Goal: Task Accomplishment & Management: Manage account settings

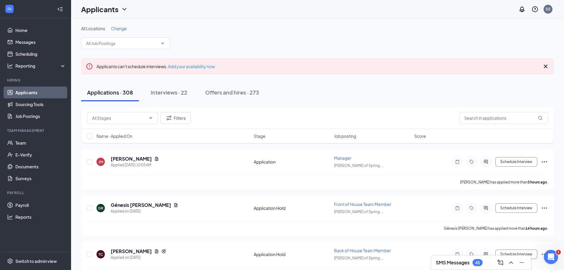
click at [118, 30] on span "Change" at bounding box center [119, 28] width 16 height 5
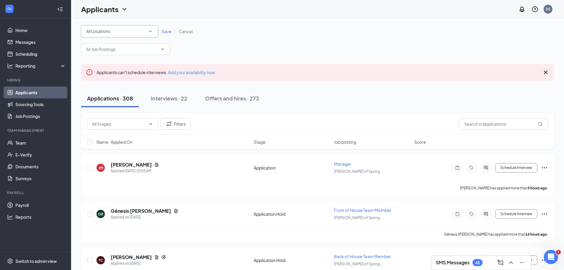
click at [148, 27] on div "All Locations All Locations" at bounding box center [119, 31] width 77 height 12
click at [108, 78] on span "[PERSON_NAME] of Trinity" at bounding box center [111, 76] width 51 height 5
click at [168, 33] on span "Save" at bounding box center [167, 31] width 10 height 5
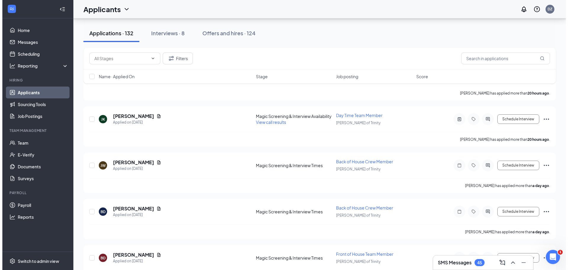
scroll to position [59, 0]
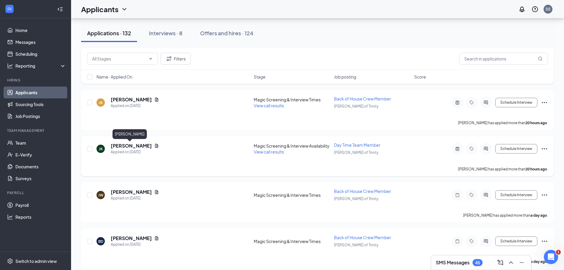
click at [119, 145] on h5 "[PERSON_NAME]" at bounding box center [131, 145] width 41 height 7
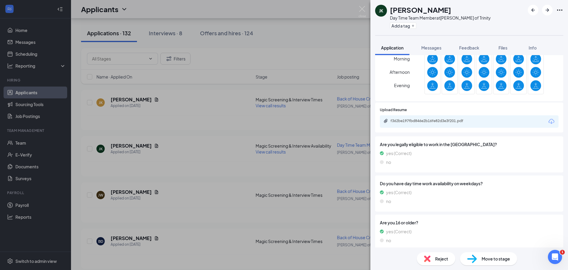
scroll to position [174, 0]
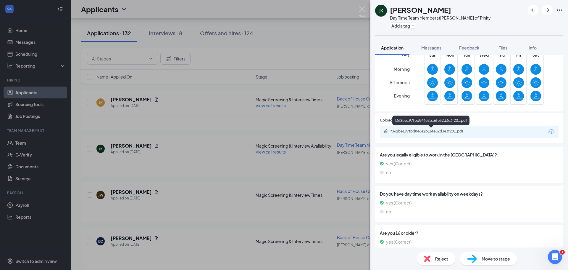
click at [434, 130] on div "f362be197fbd846e2b16fe82d3e3f201.pdf" at bounding box center [432, 131] width 83 height 5
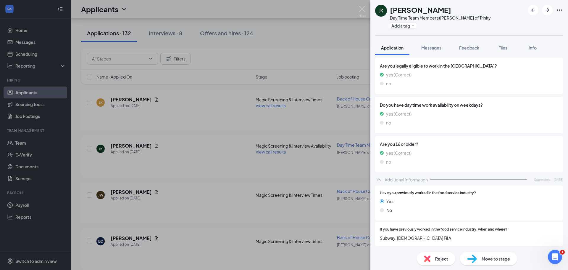
scroll to position [261, 0]
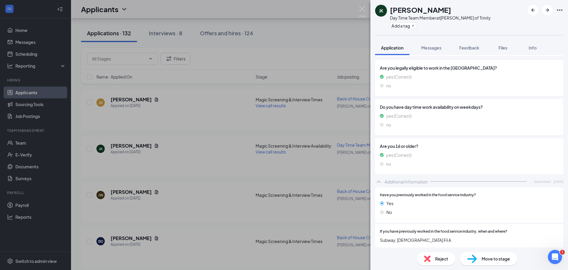
click at [486, 260] on span "Move to stage" at bounding box center [496, 258] width 28 height 7
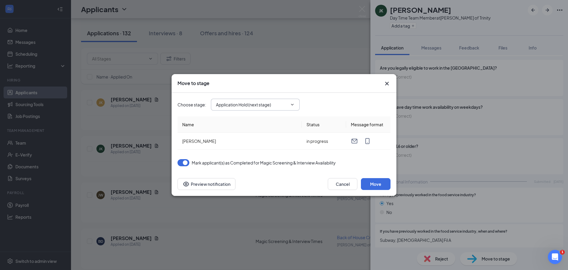
click at [286, 102] on input "Application Hold (next stage)" at bounding box center [252, 104] width 72 height 7
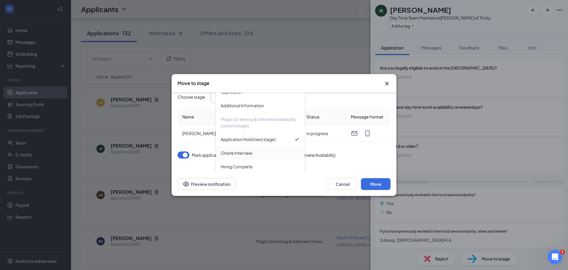
scroll to position [10, 0]
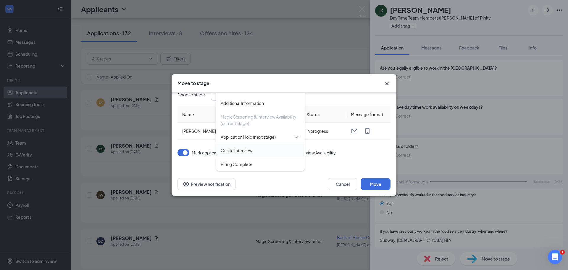
click at [254, 149] on div "Onsite Interview" at bounding box center [260, 150] width 79 height 7
type input "Onsite Interview"
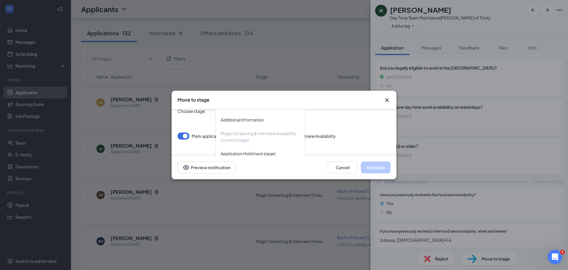
scroll to position [0, 0]
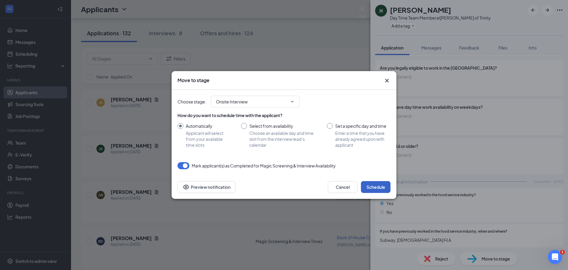
click at [373, 185] on button "Schedule" at bounding box center [376, 187] width 30 height 12
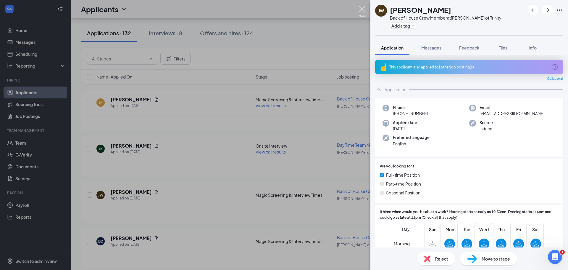
click at [361, 8] on img at bounding box center [362, 12] width 7 height 12
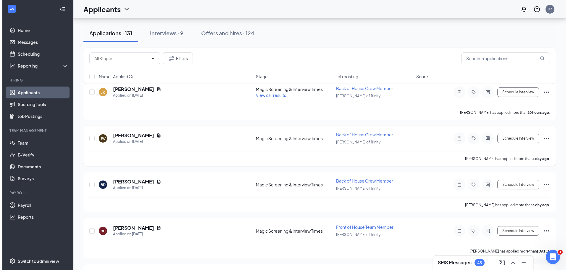
scroll to position [59, 0]
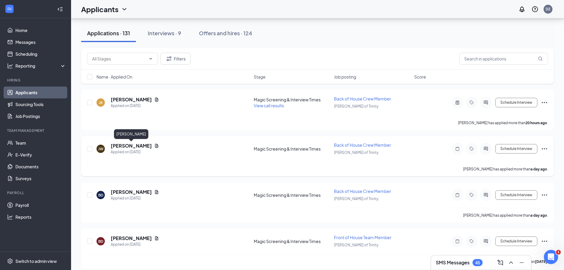
click at [122, 145] on h5 "[PERSON_NAME]" at bounding box center [131, 145] width 41 height 7
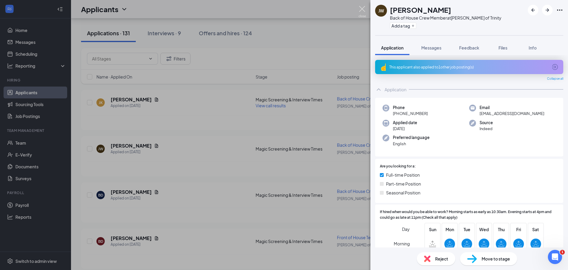
click at [365, 9] on img at bounding box center [362, 12] width 7 height 12
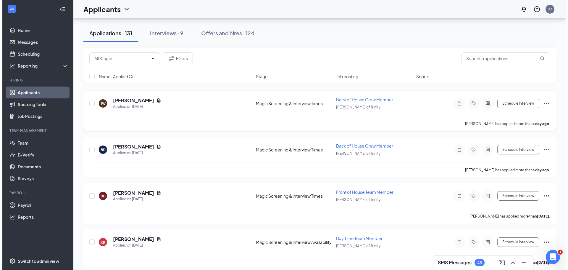
scroll to position [118, 0]
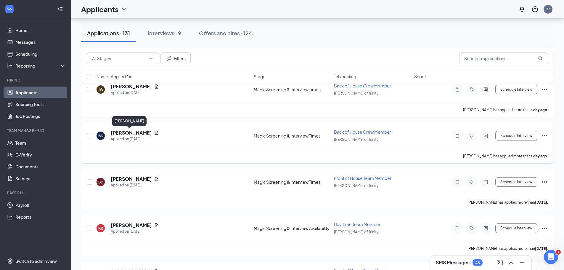
click at [123, 134] on h5 "[PERSON_NAME]" at bounding box center [131, 132] width 41 height 7
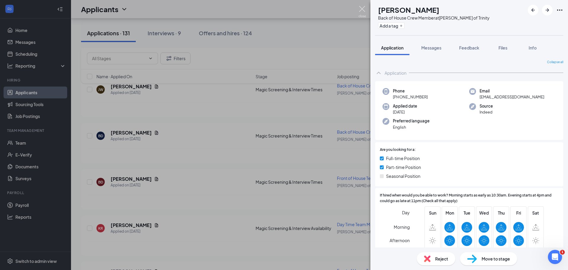
click at [360, 9] on img at bounding box center [362, 12] width 7 height 12
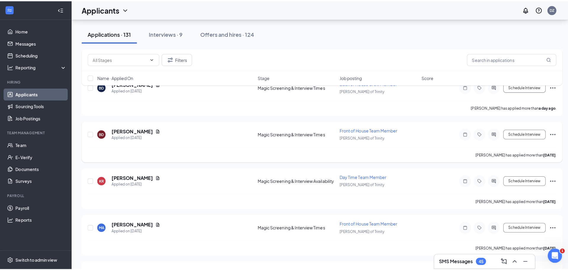
scroll to position [178, 0]
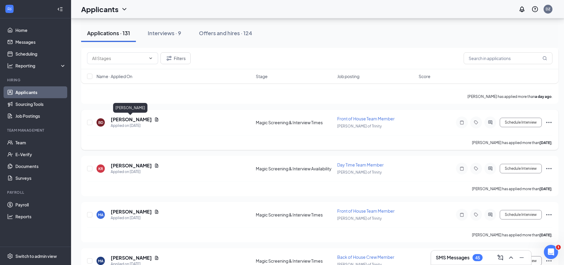
click at [127, 120] on h5 "[PERSON_NAME]" at bounding box center [131, 119] width 41 height 7
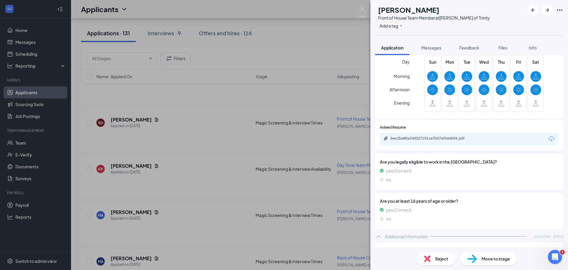
scroll to position [178, 0]
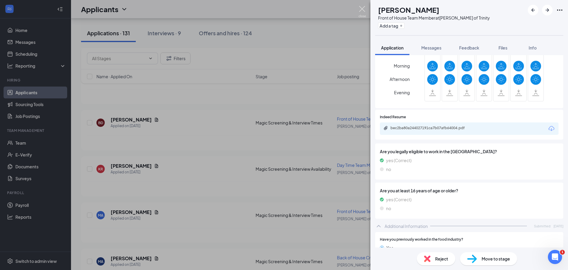
click at [363, 7] on img at bounding box center [362, 12] width 7 height 12
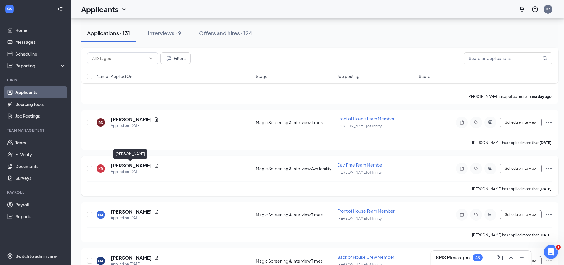
click at [129, 164] on h5 "[PERSON_NAME]" at bounding box center [131, 166] width 41 height 7
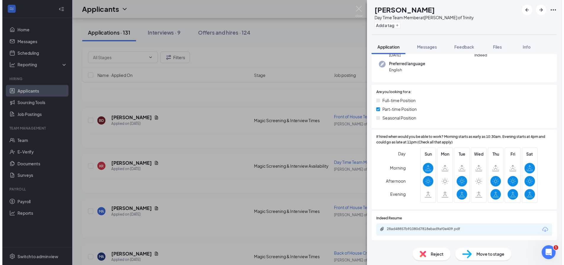
scroll to position [33, 0]
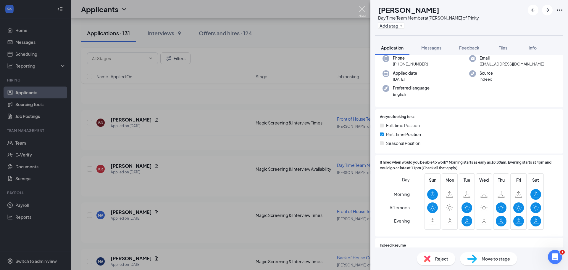
click at [363, 8] on img at bounding box center [362, 12] width 7 height 12
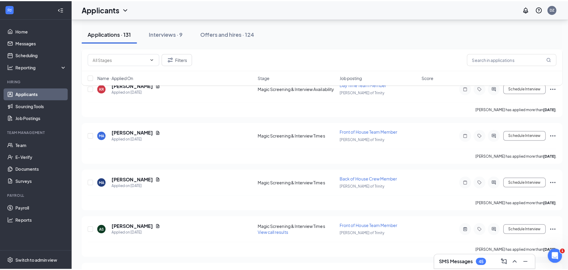
scroll to position [266, 0]
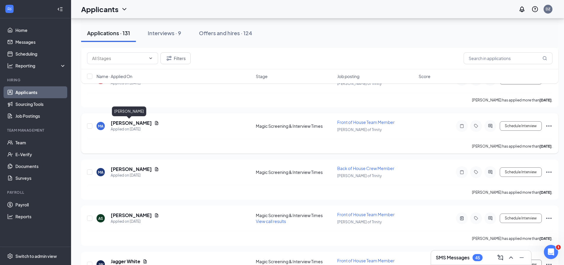
click at [123, 123] on h5 "[PERSON_NAME]" at bounding box center [131, 123] width 41 height 7
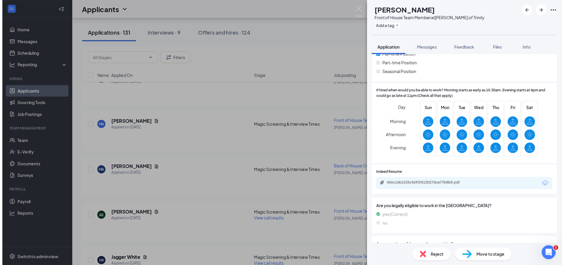
scroll to position [106, 0]
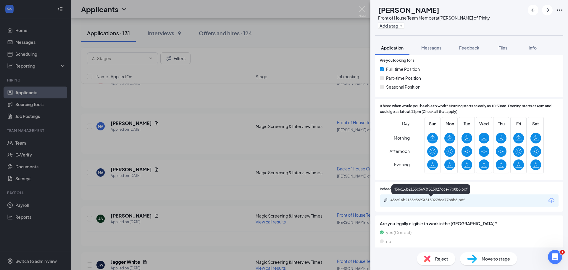
click at [423, 199] on div "456c16b2155c5693f515027dce77b8b8.pdf" at bounding box center [432, 199] width 83 height 5
click at [363, 12] on img at bounding box center [362, 12] width 7 height 12
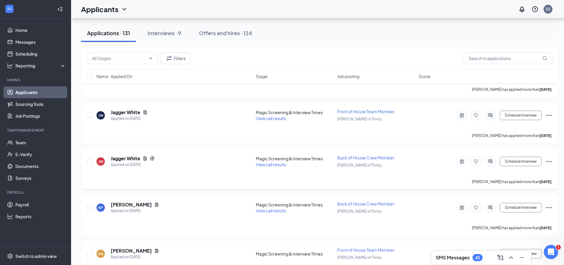
scroll to position [355, 0]
